Goal: Information Seeking & Learning: Learn about a topic

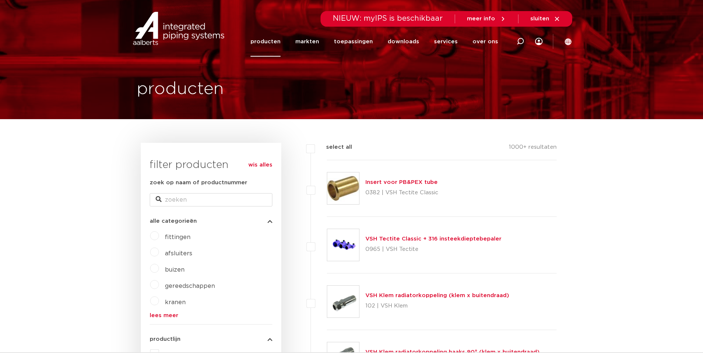
click at [279, 40] on link "producten" at bounding box center [265, 42] width 30 height 30
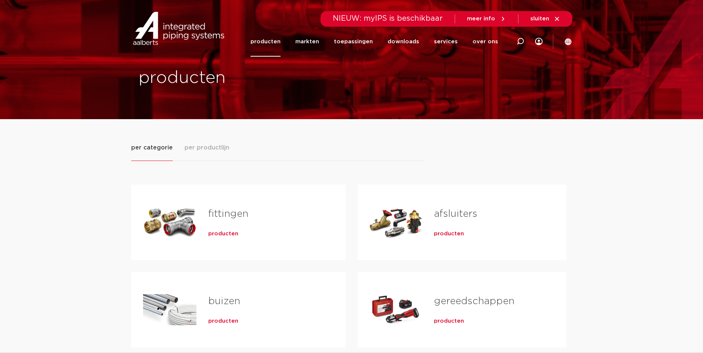
click at [224, 214] on link "fittingen" at bounding box center [228, 214] width 40 height 10
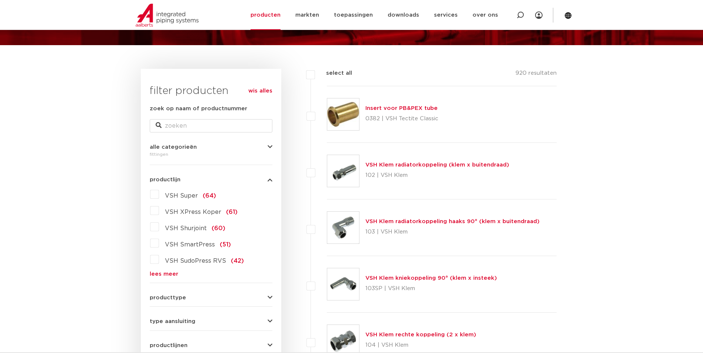
scroll to position [74, 0]
click at [159, 194] on label "VSH Super (64)" at bounding box center [187, 195] width 57 height 12
click at [0, 0] on input "VSH Super (64)" at bounding box center [0, 0] width 0 height 0
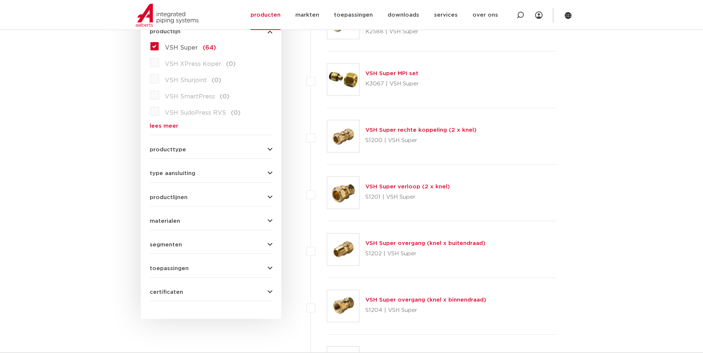
scroll to position [333, 0]
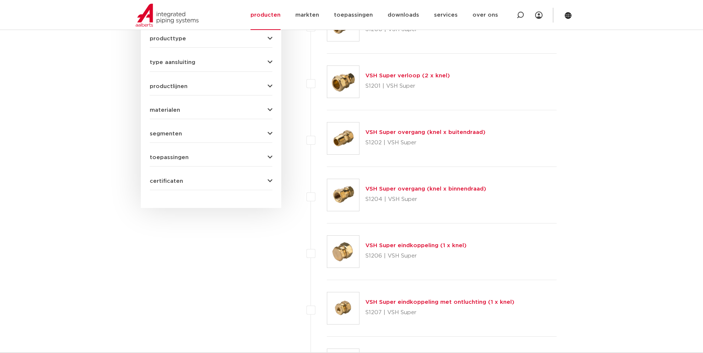
click at [432, 189] on link "VSH Super overgang (knel x binnendraad)" at bounding box center [425, 189] width 121 height 6
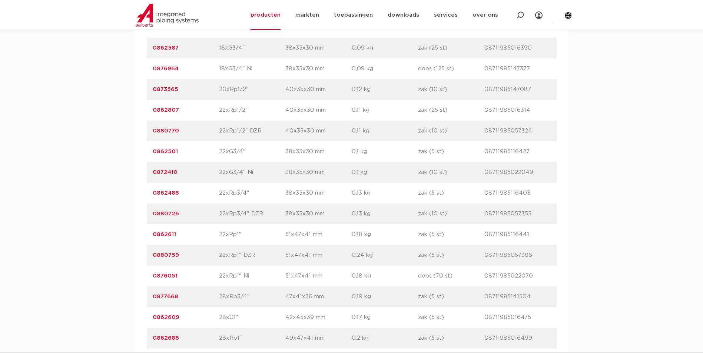
scroll to position [1111, 0]
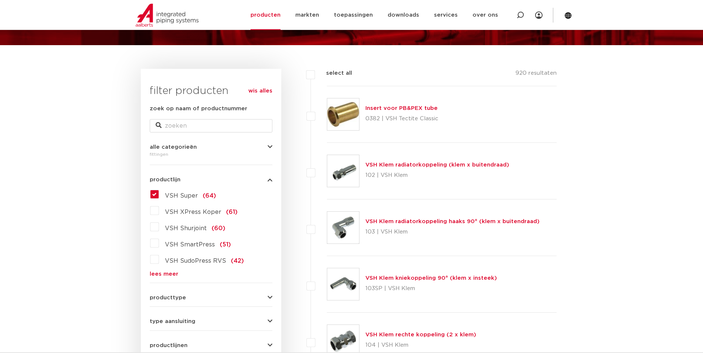
click at [179, 194] on span "VSH Super" at bounding box center [181, 196] width 33 height 6
click at [0, 0] on input "VSH Super (64)" at bounding box center [0, 0] width 0 height 0
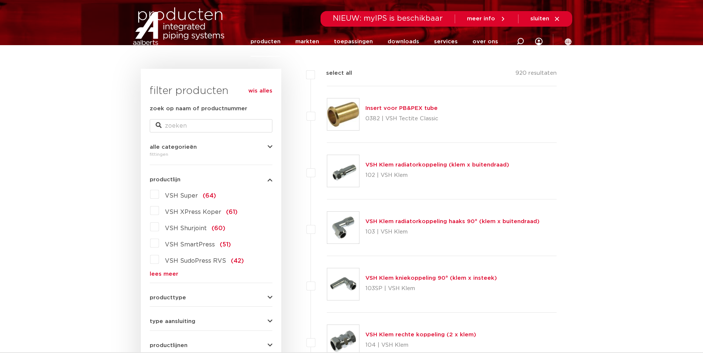
click at [188, 196] on span "VSH Super" at bounding box center [181, 196] width 33 height 6
click at [0, 0] on input "VSH Super (64)" at bounding box center [0, 0] width 0 height 0
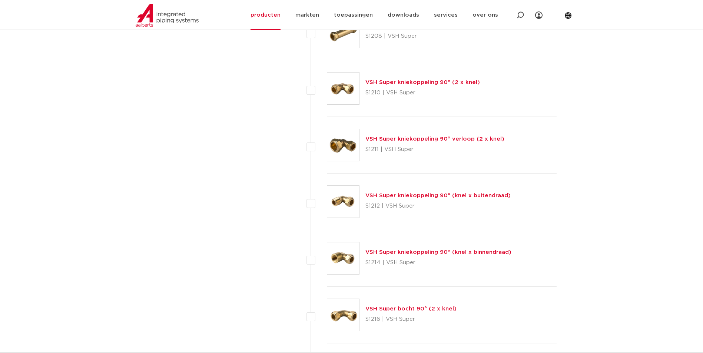
scroll to position [741, 0]
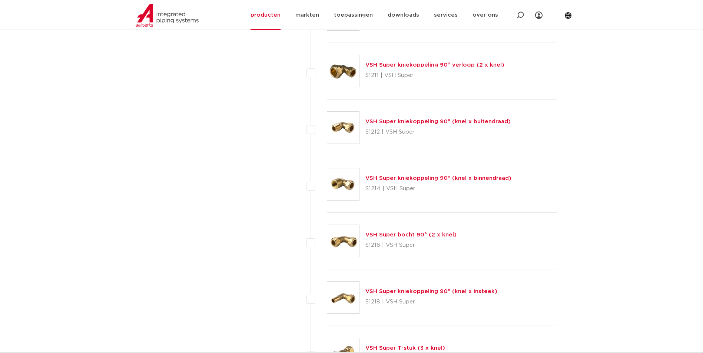
click at [437, 179] on link "VSH Super kniekoppeling 90° (knel x binnendraad)" at bounding box center [438, 179] width 146 height 6
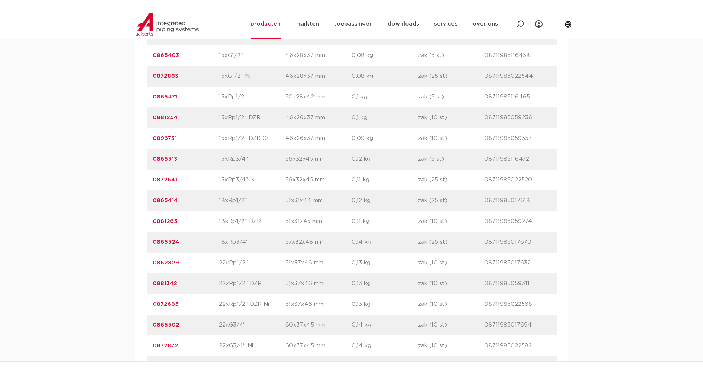
scroll to position [926, 0]
